Goal: Feedback & Contribution: Contribute content

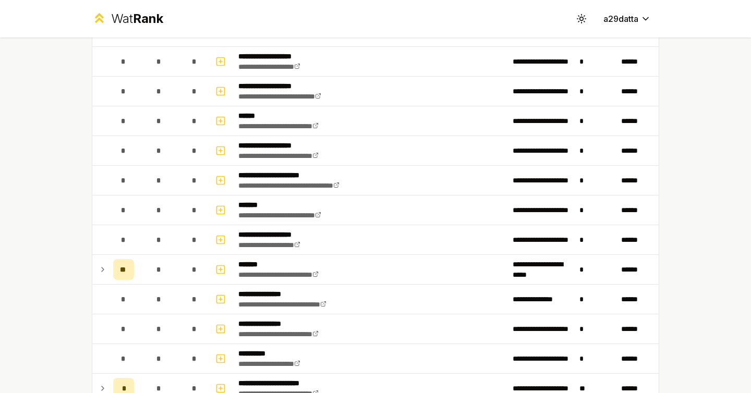
scroll to position [483, 0]
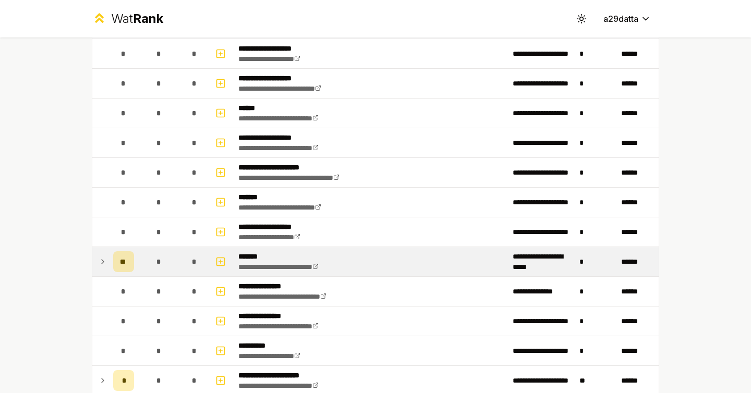
click at [104, 260] on icon at bounding box center [103, 261] width 8 height 13
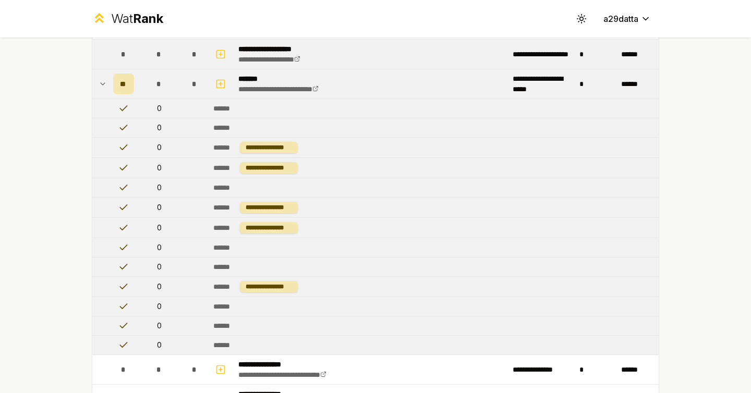
scroll to position [662, 0]
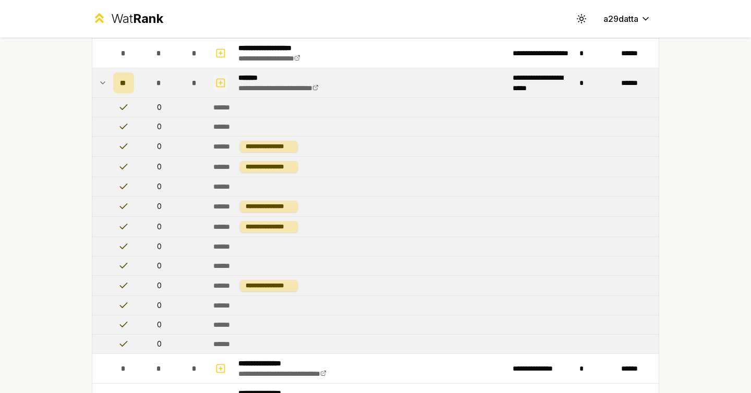
click at [216, 81] on icon "button" at bounding box center [220, 83] width 10 height 13
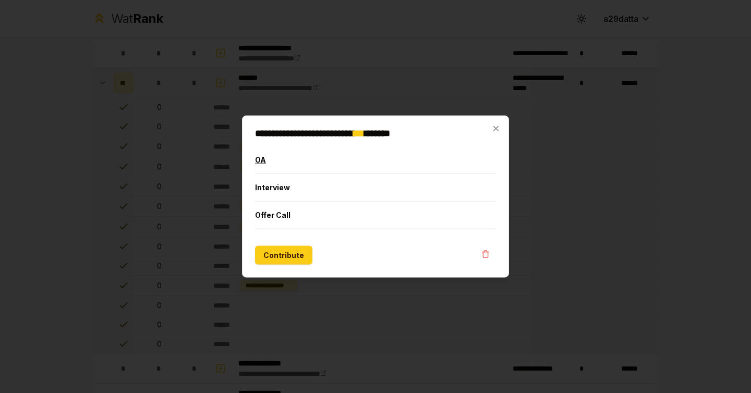
click at [294, 159] on button "OA" at bounding box center [375, 159] width 241 height 27
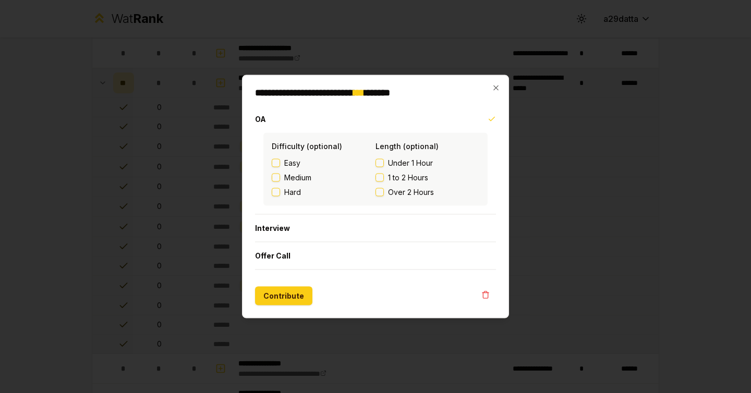
click at [384, 179] on label "1 to 2 Hours" at bounding box center [427, 178] width 104 height 10
click at [384, 179] on button "1 to 2 Hours" at bounding box center [379, 178] width 8 height 8
click at [383, 179] on button "1 to 2 Hours" at bounding box center [379, 178] width 8 height 8
click at [291, 294] on button "Contribute" at bounding box center [283, 296] width 57 height 19
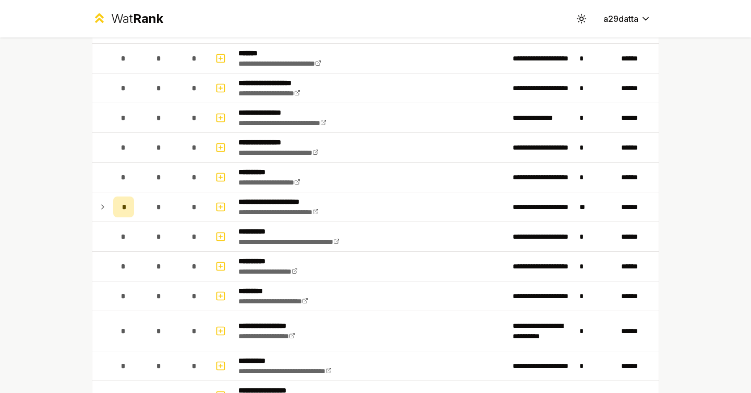
scroll to position [643, 0]
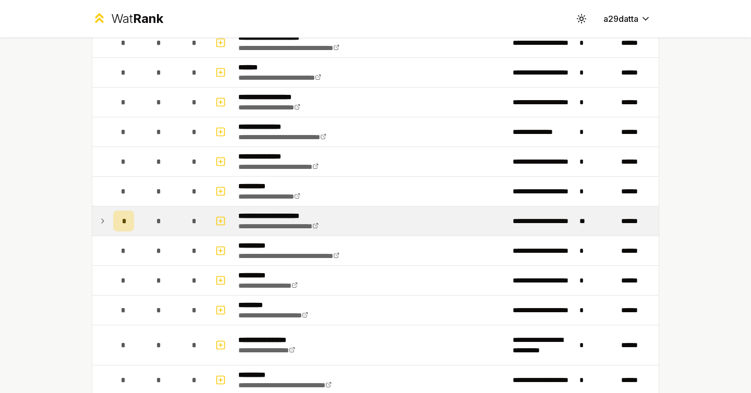
click at [99, 224] on icon at bounding box center [103, 221] width 8 height 13
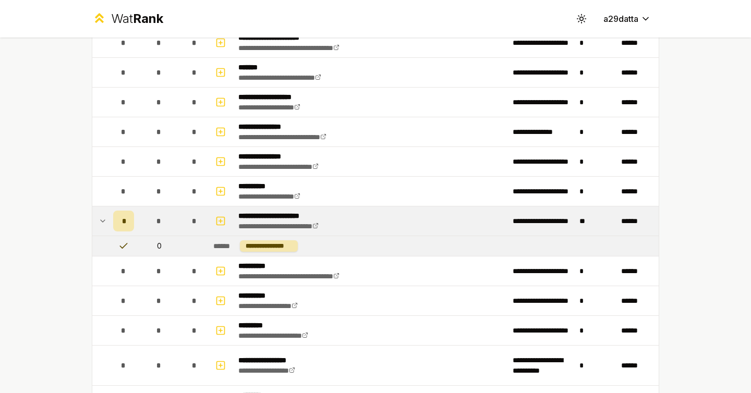
click at [99, 224] on icon at bounding box center [103, 221] width 8 height 13
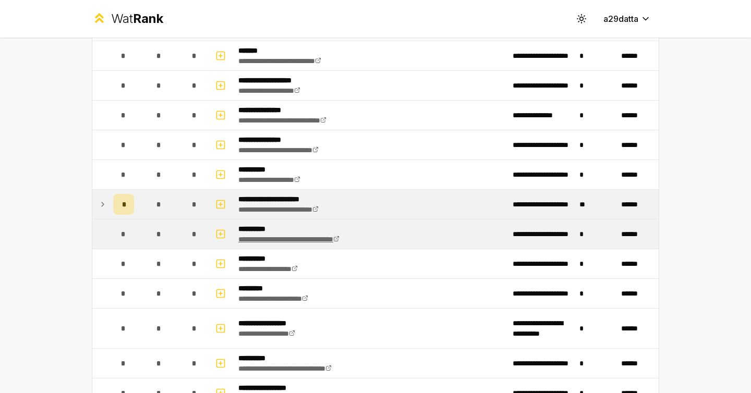
scroll to position [662, 0]
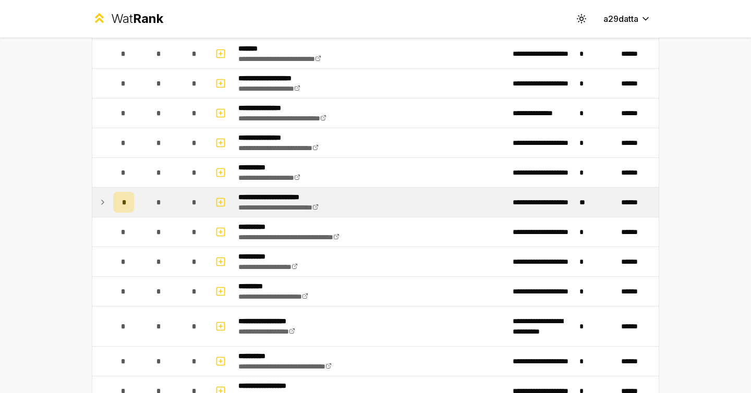
click at [109, 207] on td "*" at bounding box center [123, 202] width 29 height 29
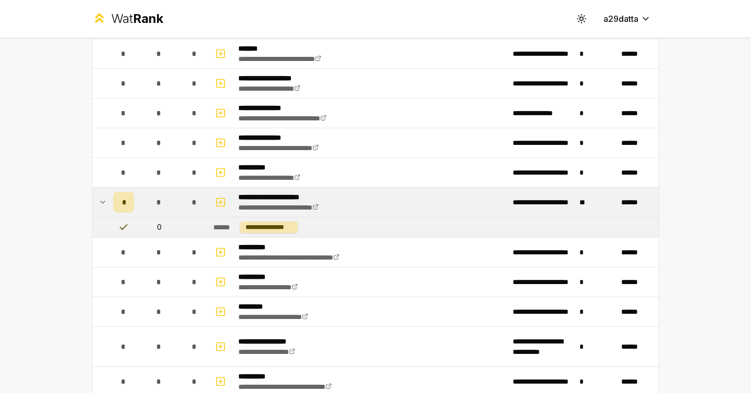
click at [109, 207] on td "*" at bounding box center [123, 202] width 29 height 29
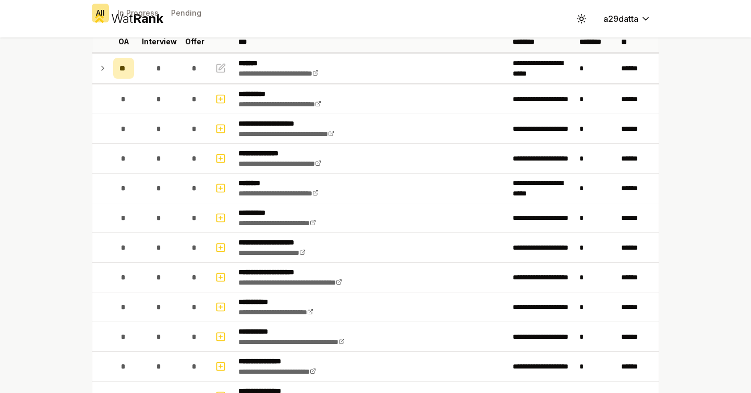
scroll to position [0, 0]
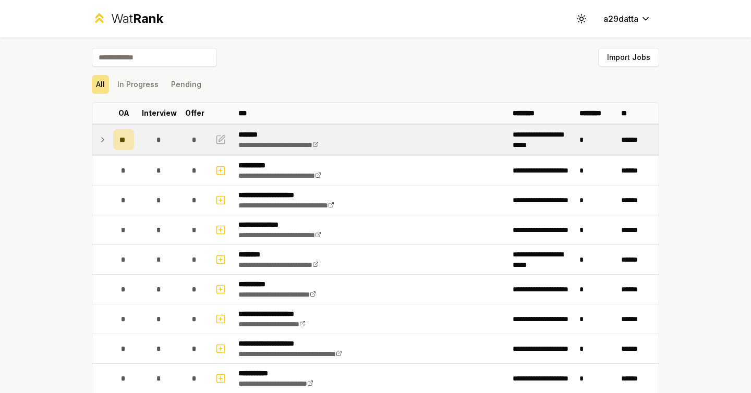
click at [104, 140] on icon at bounding box center [103, 139] width 8 height 13
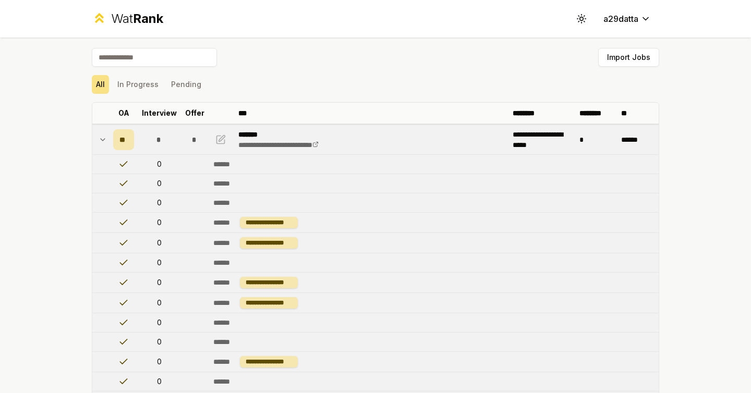
click at [107, 140] on td at bounding box center [100, 139] width 17 height 29
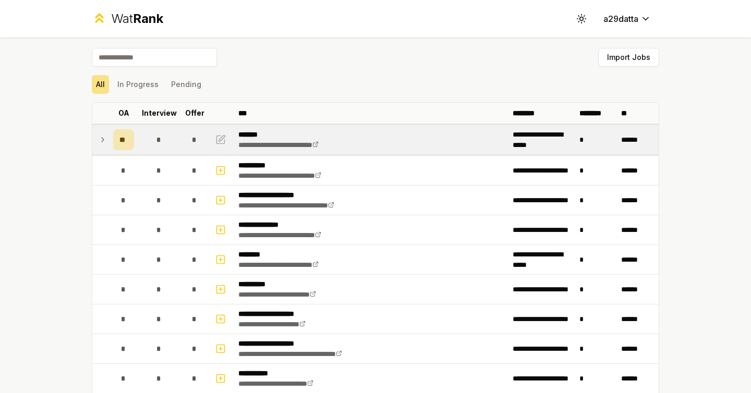
click at [107, 140] on td at bounding box center [100, 139] width 17 height 29
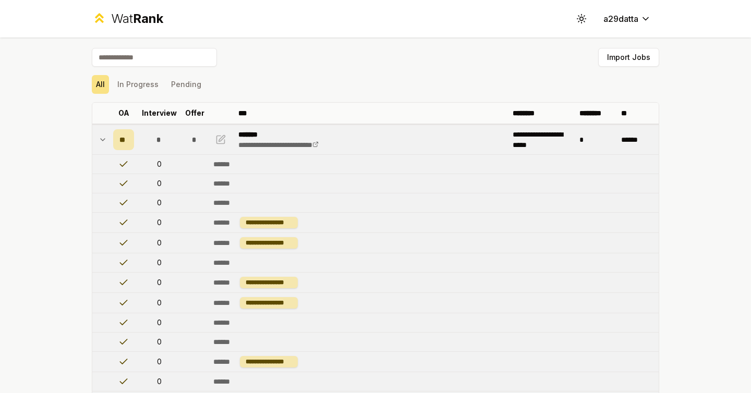
click at [101, 141] on icon at bounding box center [103, 139] width 8 height 13
